Goal: Use online tool/utility: Utilize a website feature to perform a specific function

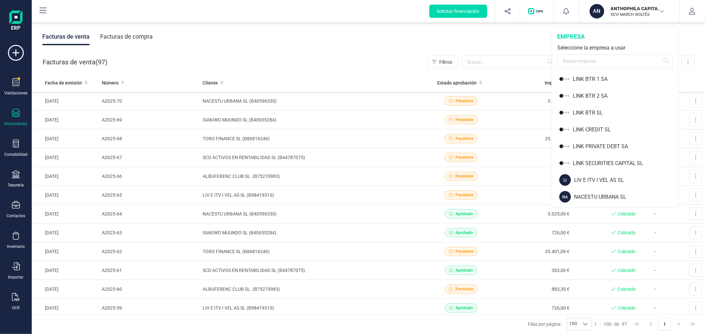
scroll to position [514, 0]
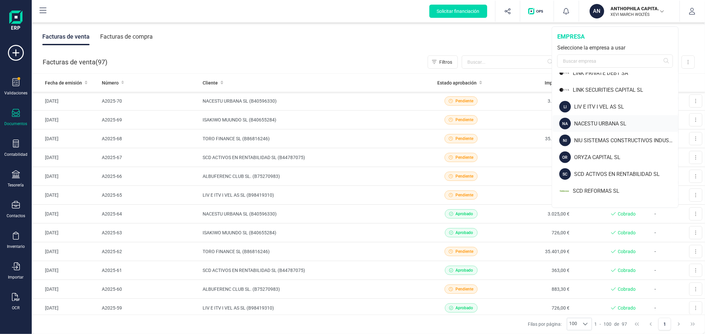
click at [582, 121] on div "NACESTU URBANA SL" at bounding box center [626, 124] width 104 height 8
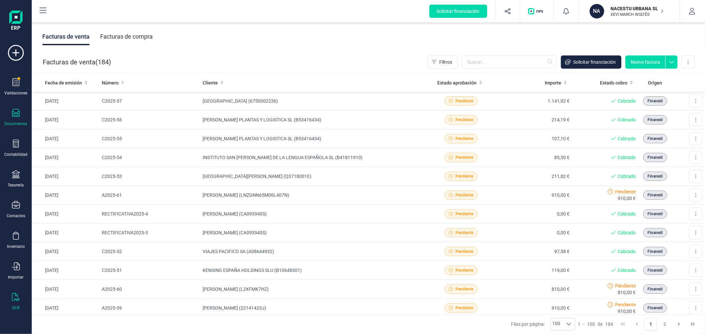
click at [14, 305] on div "OCR" at bounding box center [16, 302] width 26 height 18
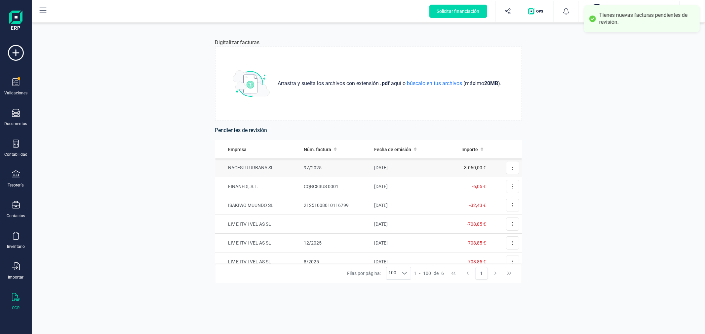
click at [340, 170] on td "97/2025" at bounding box center [336, 168] width 70 height 19
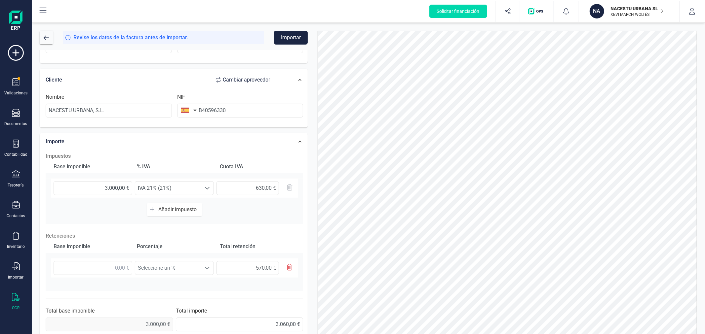
scroll to position [116, 0]
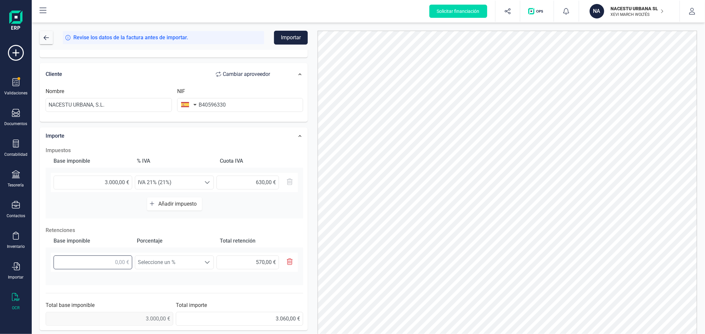
click at [110, 262] on input "text" at bounding box center [93, 263] width 79 height 14
type input "3,00 €"
type input "0,57 €"
type input "30,00 €"
type input "5,70 €"
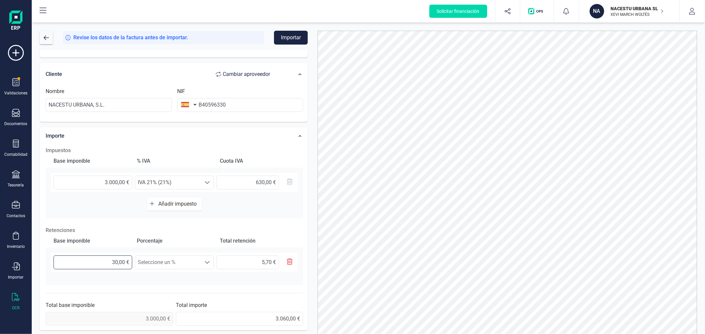
type input "300,00 €"
type input "57,00 €"
type input "3.000,00 €"
type input "570,00 €"
click at [191, 263] on span "Seleccione un %" at bounding box center [168, 262] width 66 height 13
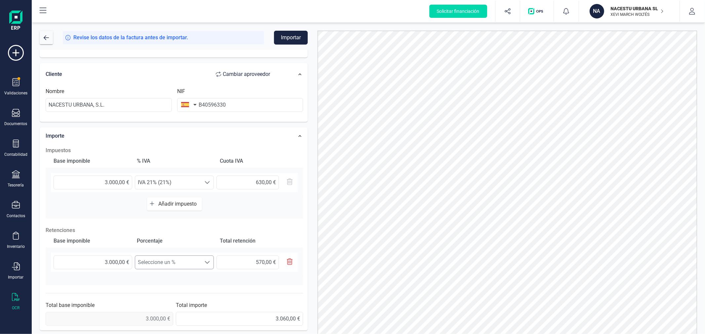
scroll to position [4, 28]
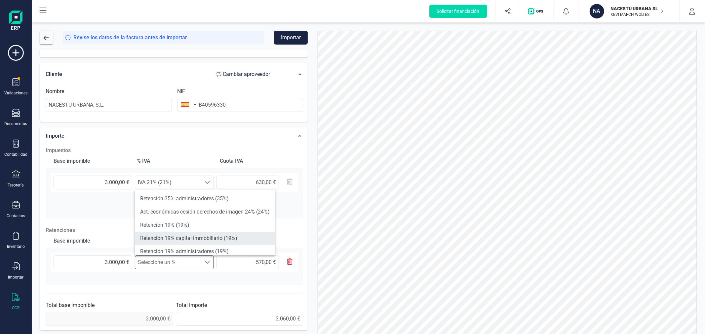
click at [220, 238] on li "Retención 19% capital immobiliario (19%)" at bounding box center [205, 238] width 140 height 13
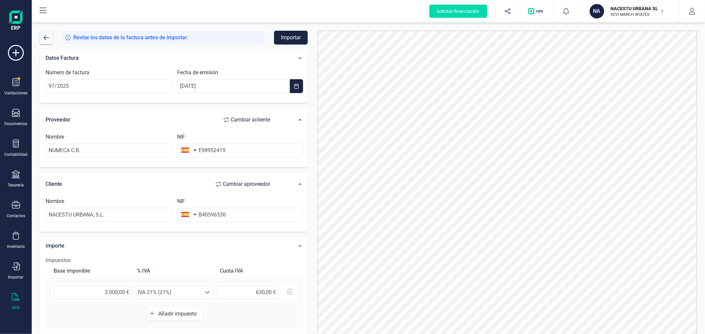
scroll to position [0, 0]
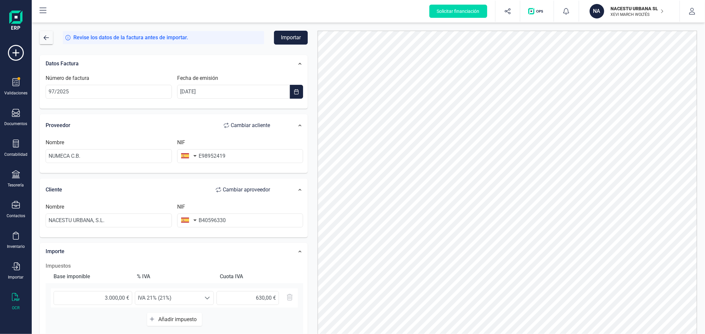
click at [294, 40] on button "Importar" at bounding box center [291, 38] width 34 height 14
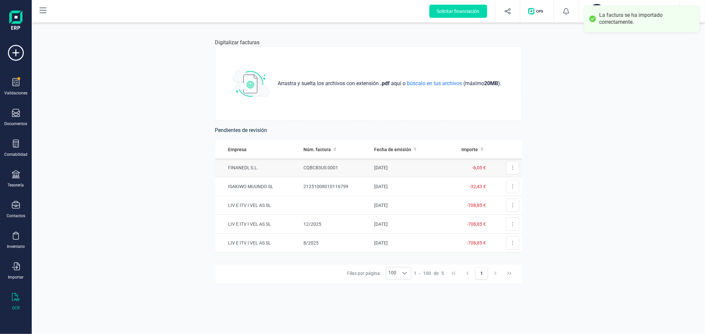
click at [332, 166] on td "CQBC83US 0001" at bounding box center [336, 168] width 70 height 19
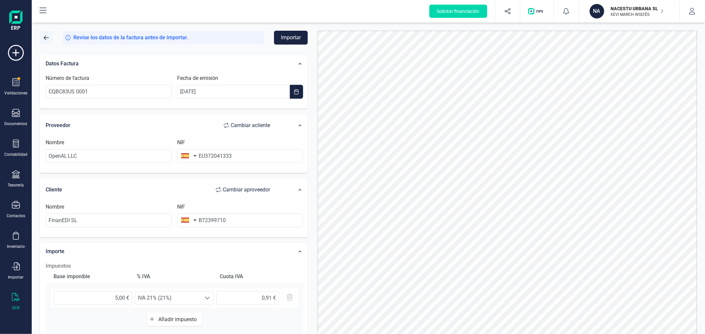
click at [47, 35] on span "button" at bounding box center [46, 37] width 5 height 5
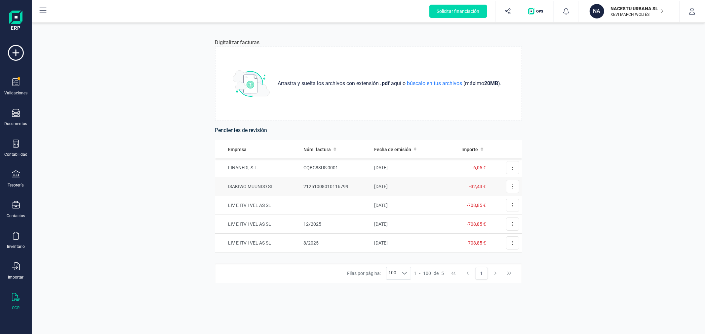
click at [309, 185] on td "21251008010116799" at bounding box center [336, 186] width 70 height 19
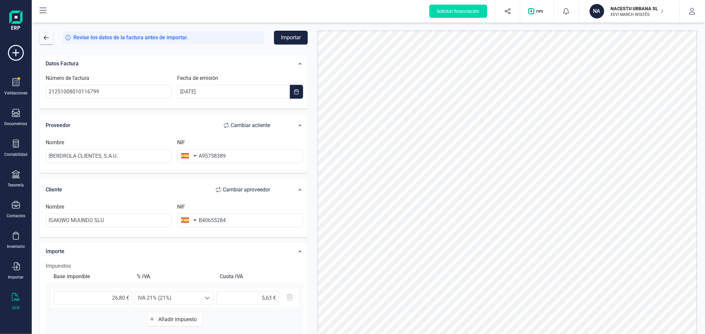
click at [289, 39] on button "Importar" at bounding box center [291, 38] width 34 height 14
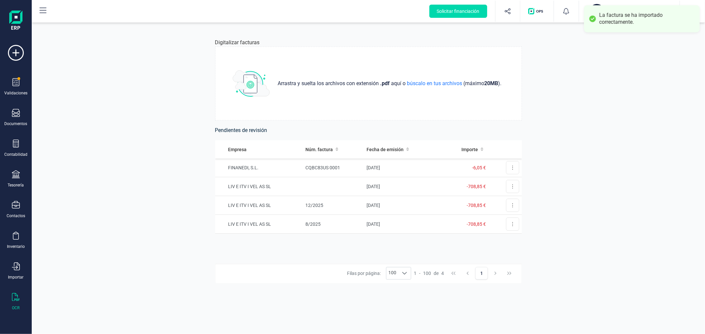
click at [99, 140] on div "Digitalizar facturas Arrastra y suelta los archivos con extensión .pdf aquí o b…" at bounding box center [368, 179] width 673 height 312
click at [140, 176] on div "Digitalizar facturas Arrastra y suelta los archivos con extensión .pdf aquí o b…" at bounding box center [368, 179] width 673 height 312
